Goal: Information Seeking & Learning: Learn about a topic

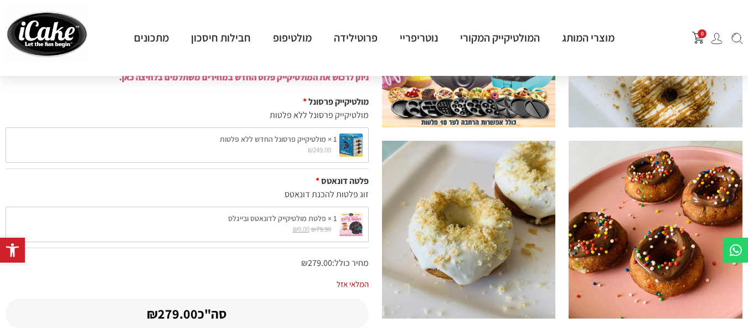
scroll to position [163, 0]
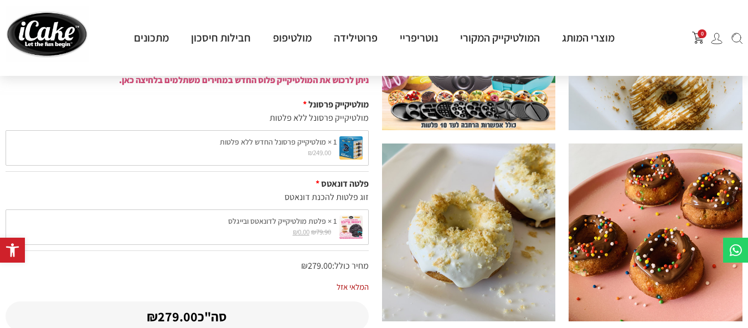
click at [318, 156] on div "1 × מולטיקייק פרסונל החדש ללא פלטות ₪ 249.00 1 × מולטיקייק פרסונל החדש ללא פלטו…" at bounding box center [187, 147] width 363 height 35
click at [308, 156] on div "1 × מולטיקייק פרסונל החדש ללא פלטות ₪ 249.00 1 × מולטיקייק פרסונל החדש ללא פלטו…" at bounding box center [187, 147] width 363 height 35
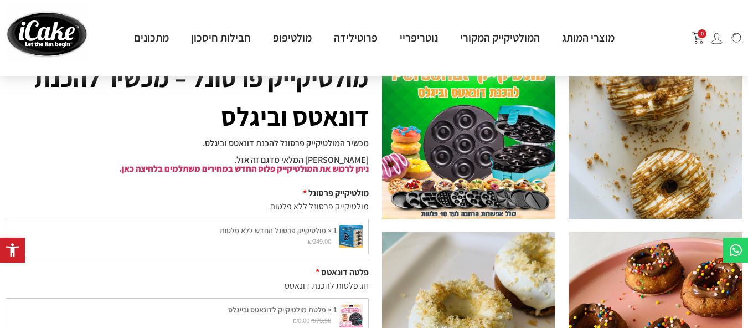
scroll to position [71, 0]
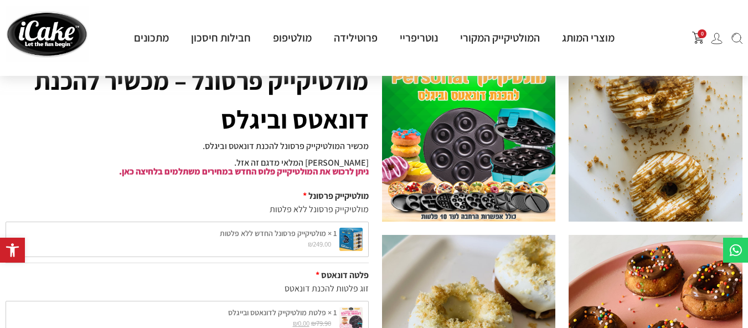
click at [505, 189] on img at bounding box center [469, 133] width 174 height 178
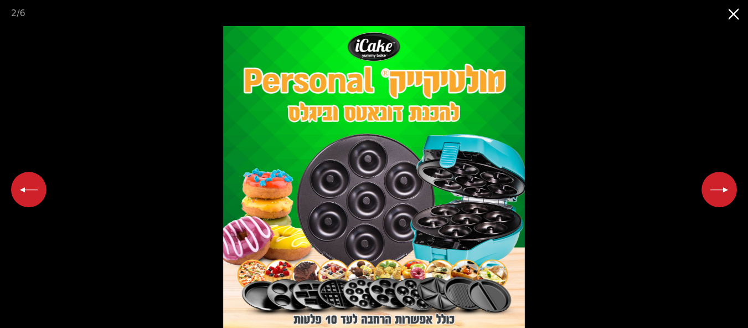
scroll to position [291, 0]
click at [733, 12] on button "Close gallery" at bounding box center [734, 13] width 28 height 26
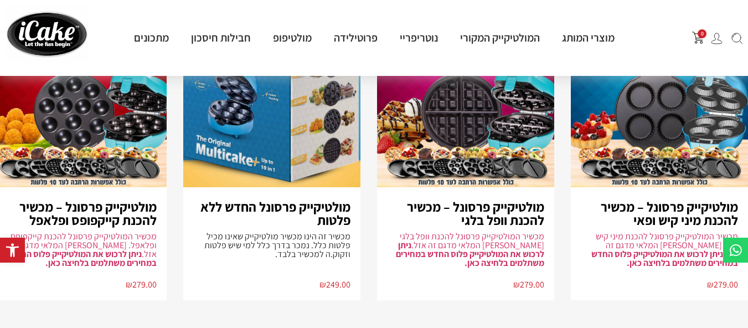
scroll to position [804, 0]
click at [300, 264] on div "מולטיקייק פרסונל החדש ללא פלטות מכשיר זה הינו מכשיר מולטיקייק שאינו מכיל פלטות …" at bounding box center [271, 243] width 177 height 113
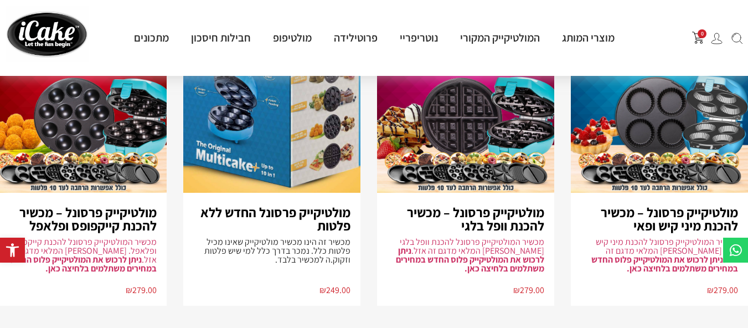
scroll to position [798, -1]
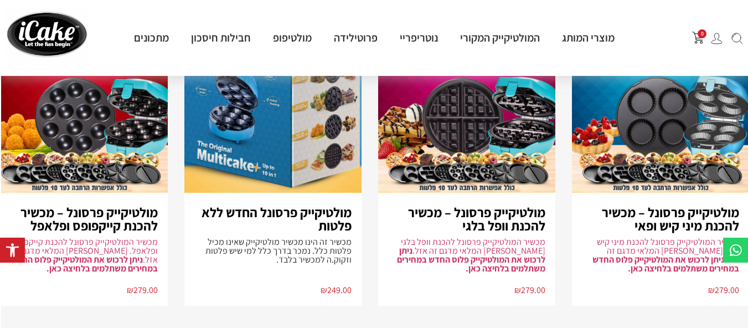
click at [83, 227] on h3 "מולטיקייק פרסונל – מכשיר להכנת קייקפופס ופלאפל" at bounding box center [79, 218] width 157 height 27
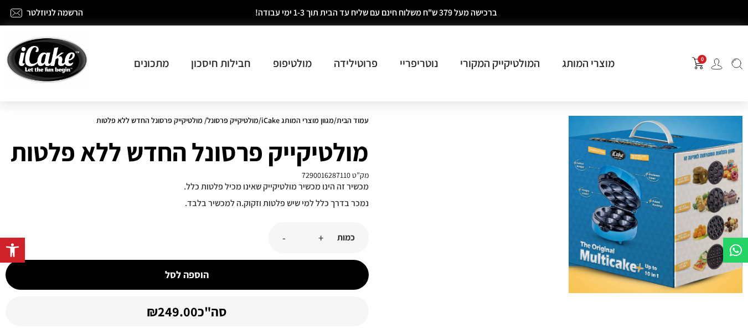
drag, startPoint x: 482, startPoint y: 230, endPoint x: 554, endPoint y: 116, distance: 134.4
click at [554, 116] on div at bounding box center [562, 205] width 361 height 178
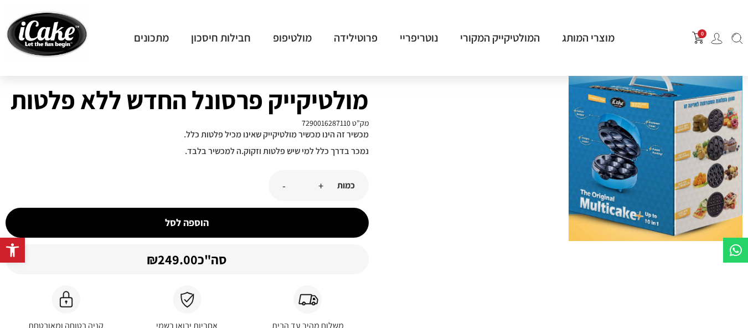
scroll to position [34, 0]
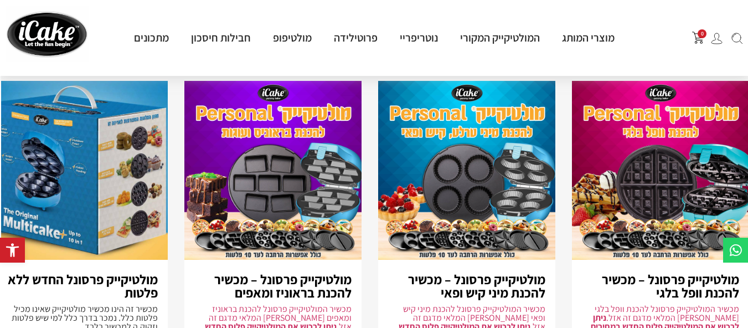
scroll to position [684, -1]
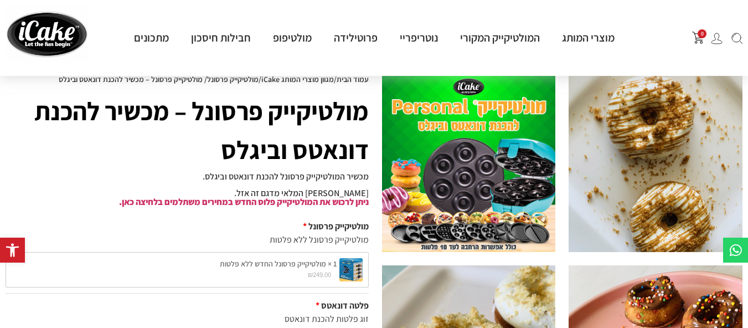
scroll to position [42, 0]
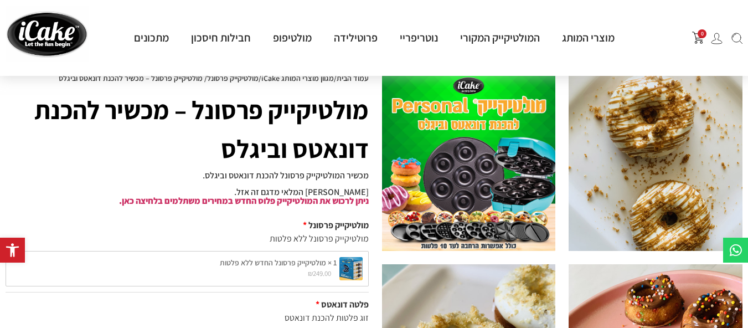
click at [349, 266] on div "1 × מולטיקייק פרסונל החדש ללא פלטות ₪ 249.00 1 × מולטיקייק פרסונל החדש ללא פלטו…" at bounding box center [187, 268] width 363 height 35
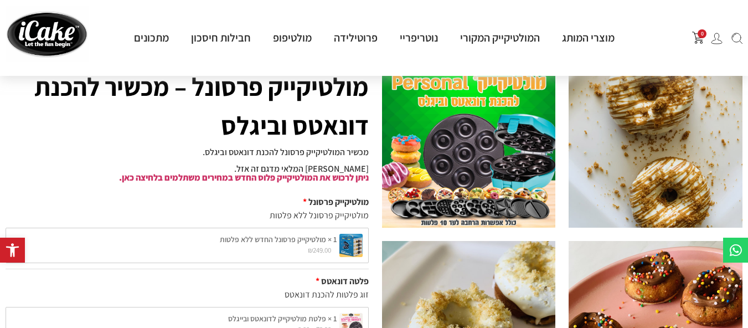
scroll to position [0, 0]
